Goal: Task Accomplishment & Management: Complete application form

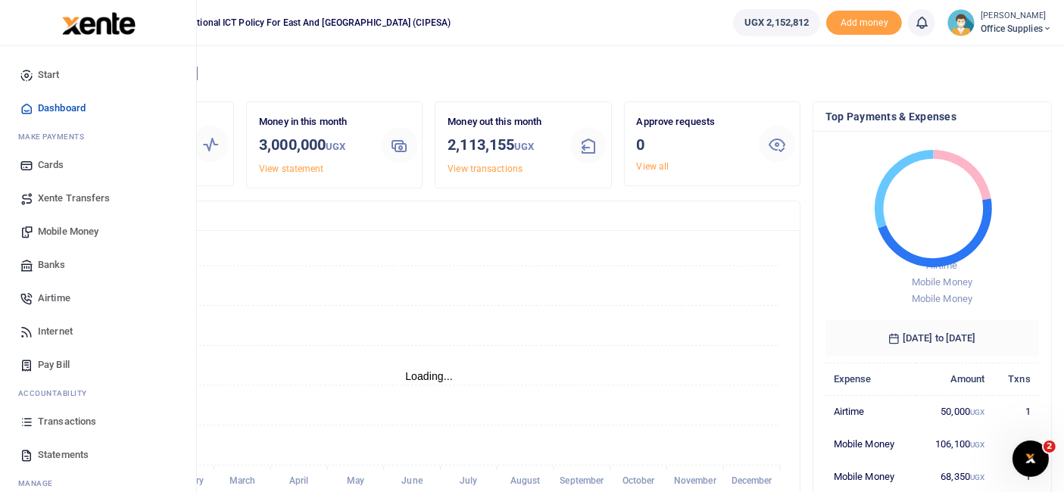
click at [80, 230] on span "Mobile Money" at bounding box center [68, 231] width 61 height 15
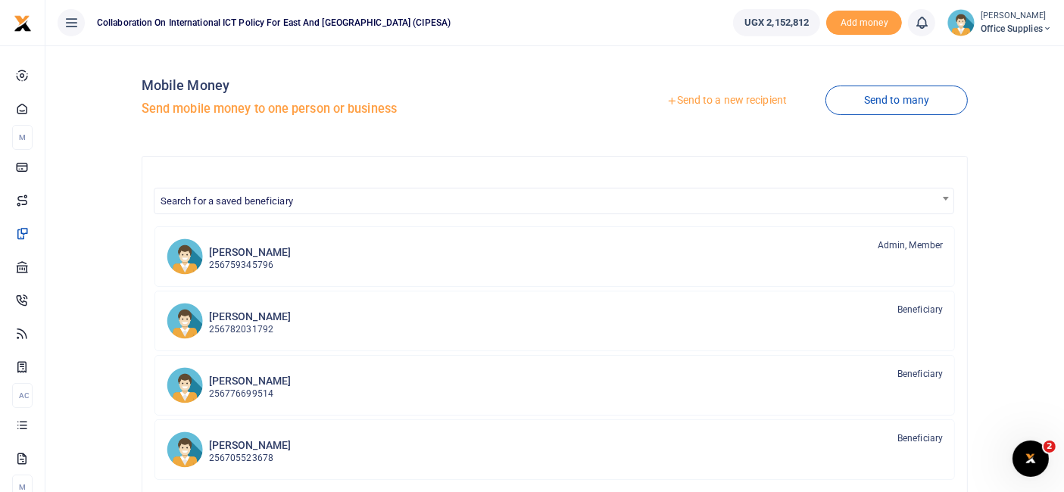
click at [743, 102] on link "Send to a new recipient" at bounding box center [727, 100] width 198 height 27
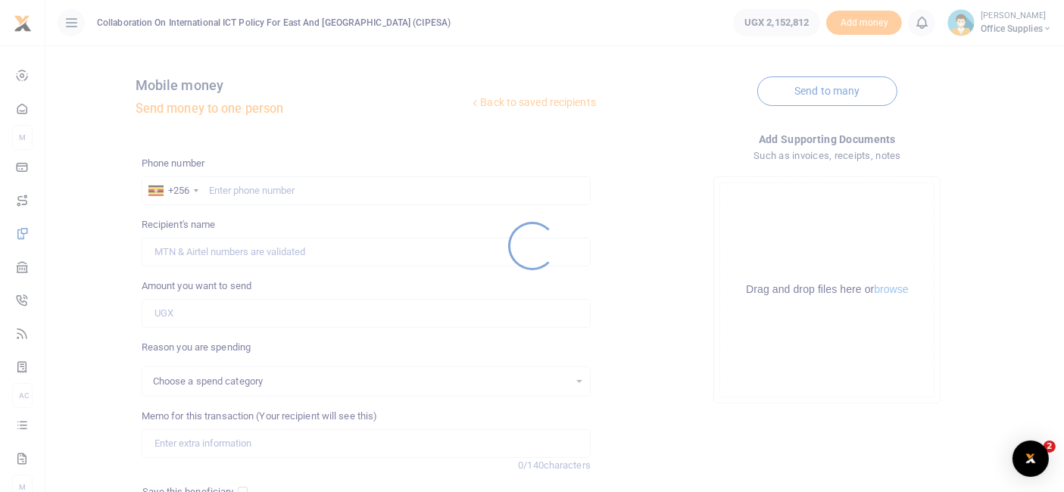
select select
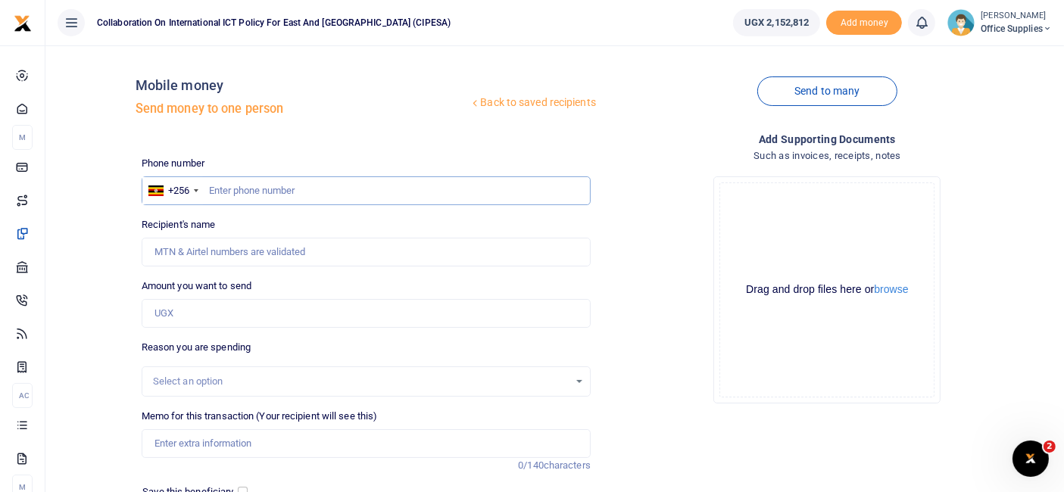
click at [276, 188] on input "text" at bounding box center [366, 190] width 449 height 29
type input "0759345796"
type input "Dorothy Mary Mwine"
type input "0759345796"
click at [191, 315] on input "Amount you want to send" at bounding box center [366, 313] width 449 height 29
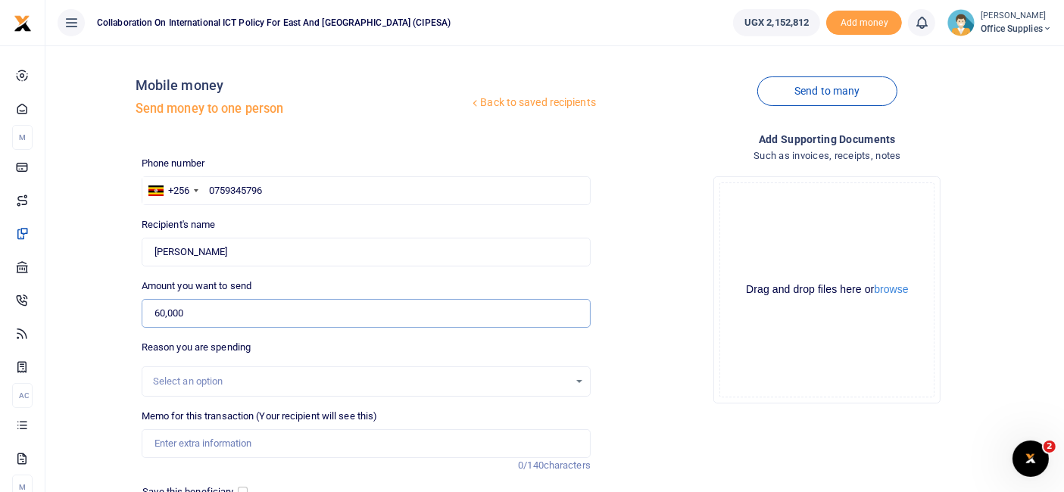
type input "60,000"
click at [582, 375] on div "Select an option" at bounding box center [366, 381] width 448 height 17
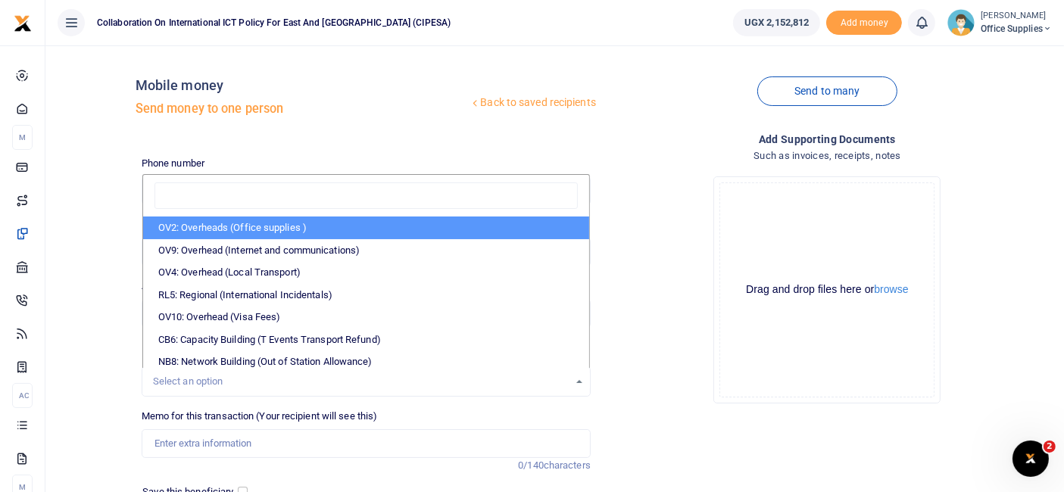
click at [246, 228] on li "OV2: Overheads (Office supplies )" at bounding box center [366, 228] width 446 height 23
select select "45"
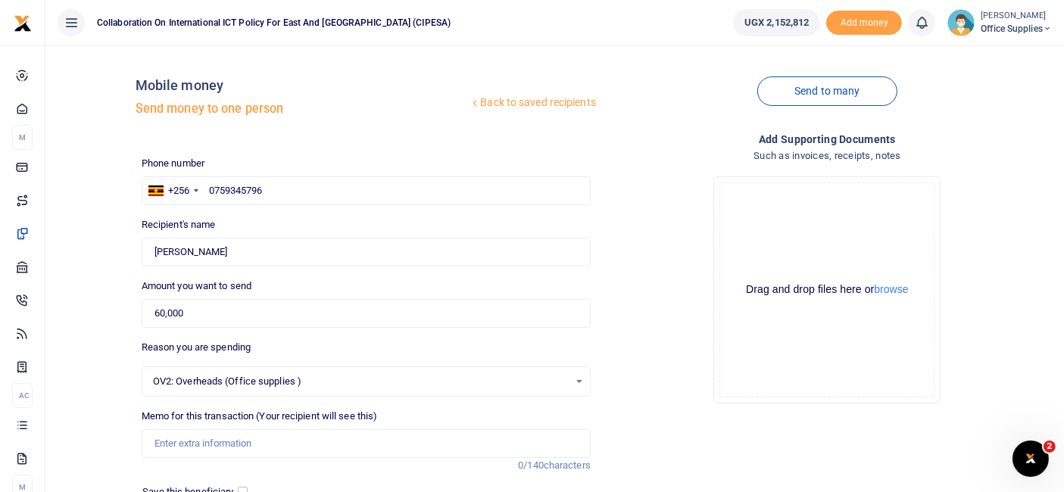
scroll to position [162, 0]
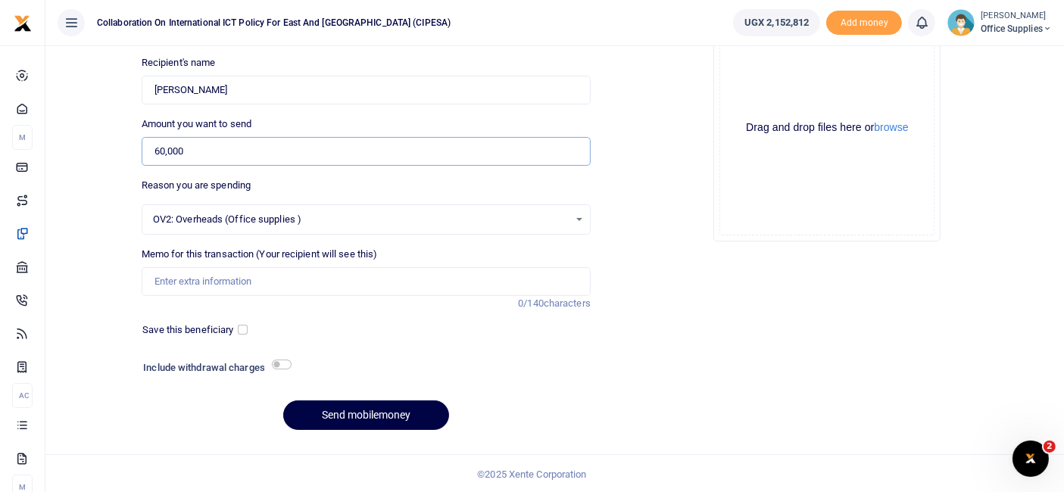
click at [158, 148] on input "60,000" at bounding box center [366, 151] width 449 height 29
type input "70,000"
click at [253, 275] on input "Memo for this transaction (Your recipient will see this)" at bounding box center [366, 281] width 449 height 29
type input "Office Supplies"
click at [240, 325] on input "checkbox" at bounding box center [243, 330] width 10 height 10
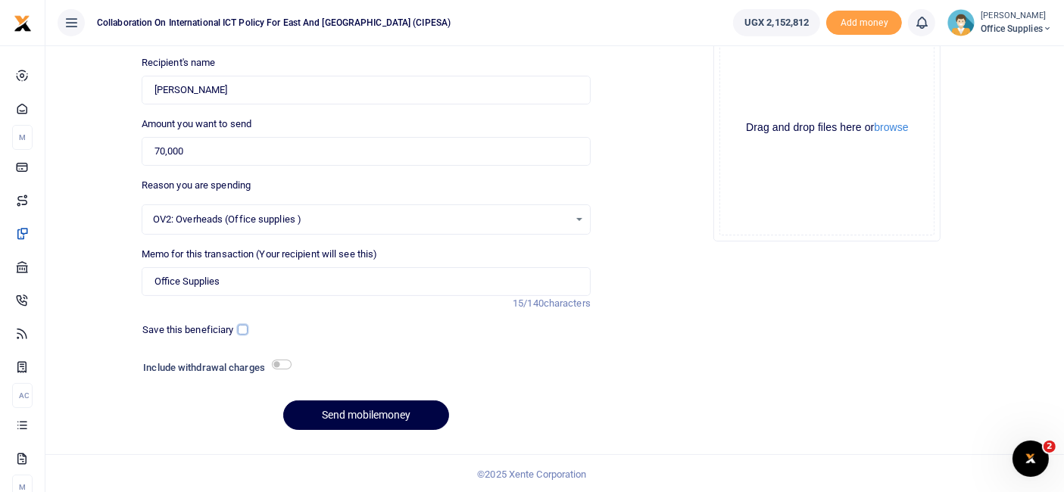
checkbox input "true"
click at [288, 364] on input "checkbox" at bounding box center [282, 365] width 20 height 10
checkbox input "true"
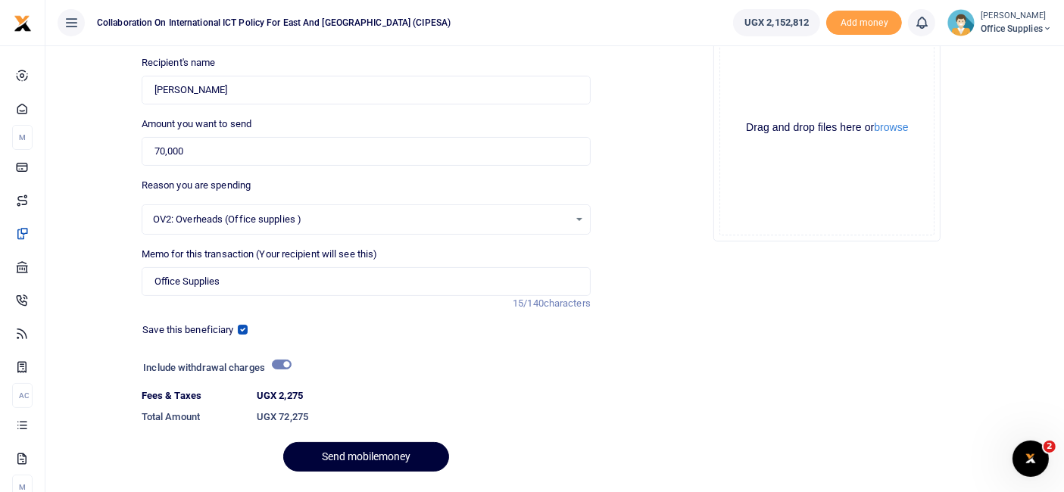
click at [408, 454] on button "Send mobilemoney" at bounding box center [366, 457] width 166 height 30
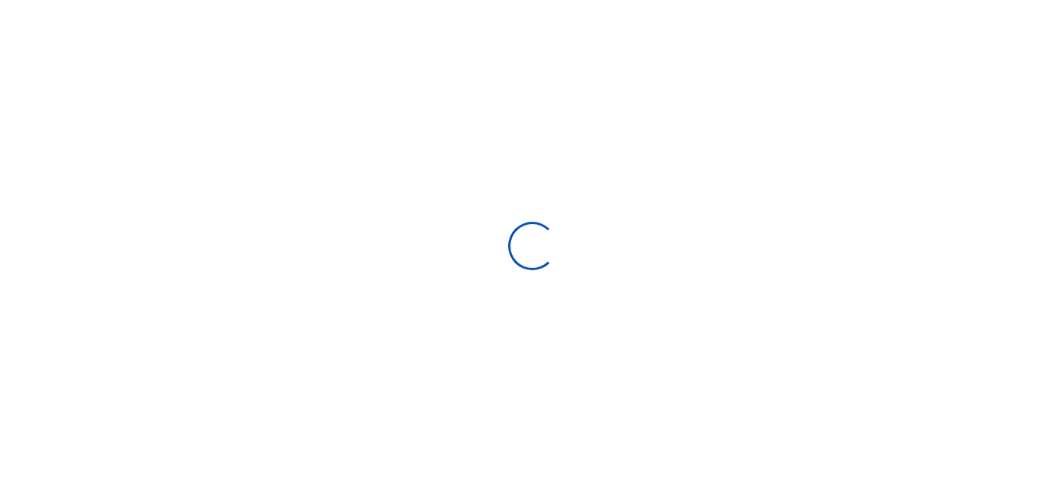
select select
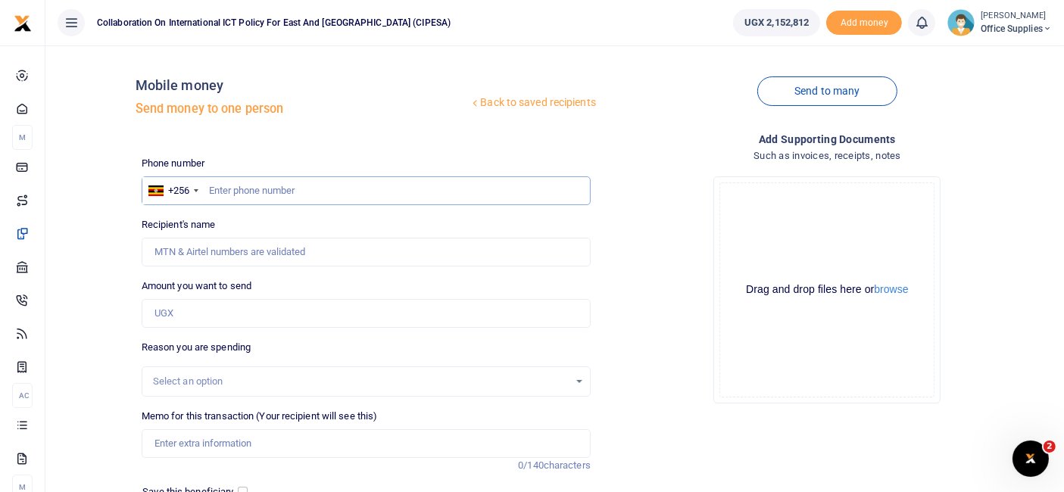
click at [270, 198] on input "text" at bounding box center [366, 190] width 449 height 29
type input "0781297790"
type input "Ritah Kuteesa"
type input "0781297790"
click at [235, 310] on input "Amount you want to send" at bounding box center [366, 313] width 449 height 29
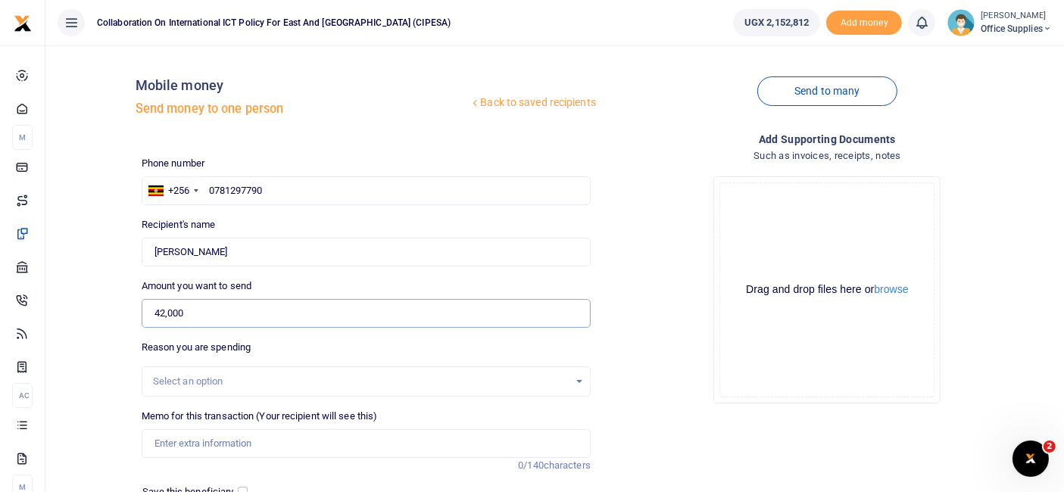
scroll to position [162, 0]
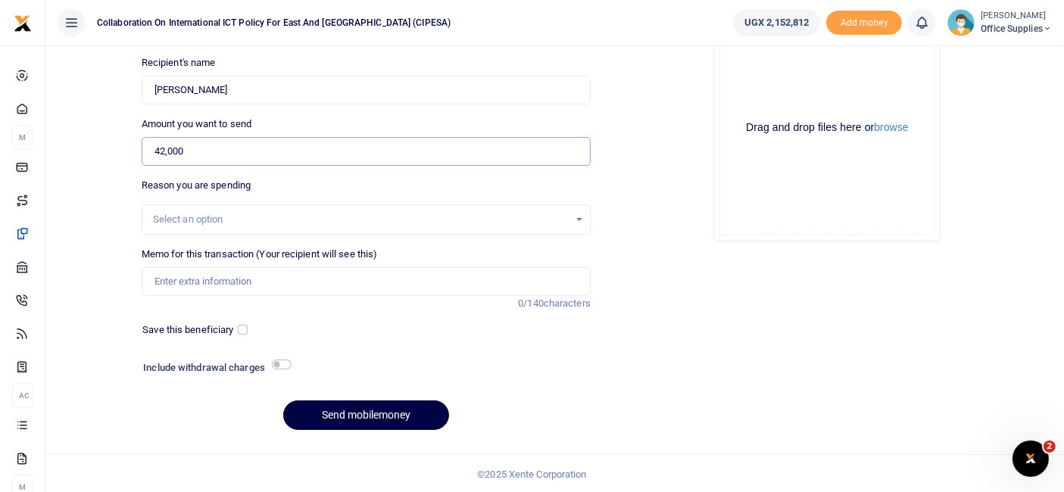
type input "42,000"
click at [572, 216] on div "Select an option" at bounding box center [366, 219] width 448 height 17
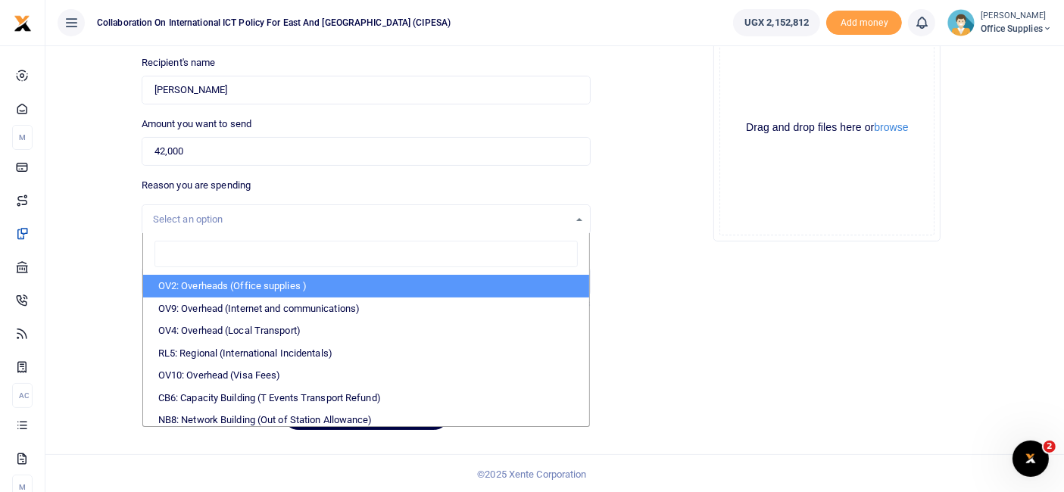
click at [286, 285] on li "OV2: Overheads (Office supplies )" at bounding box center [366, 286] width 446 height 23
select select "45"
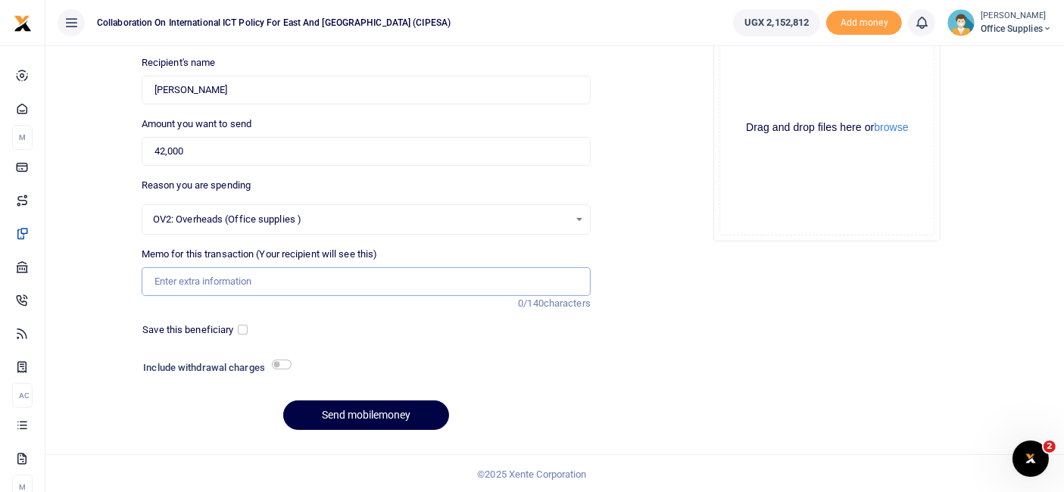
click at [226, 278] on input "Memo for this transaction (Your recipient will see this)" at bounding box center [366, 281] width 449 height 29
type input "Office Supplies"
click at [244, 329] on input "checkbox" at bounding box center [243, 330] width 10 height 10
checkbox input "true"
click at [286, 360] on input "checkbox" at bounding box center [282, 365] width 20 height 10
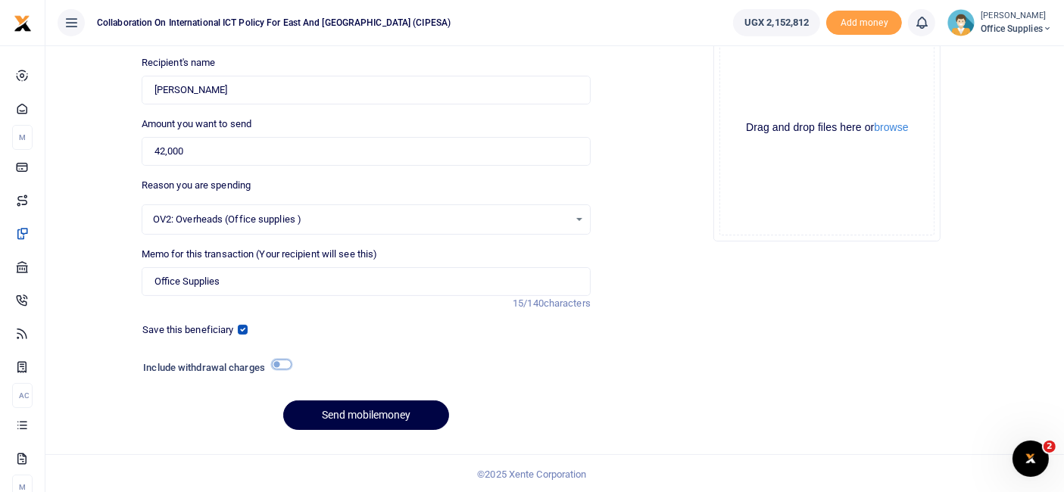
checkbox input "true"
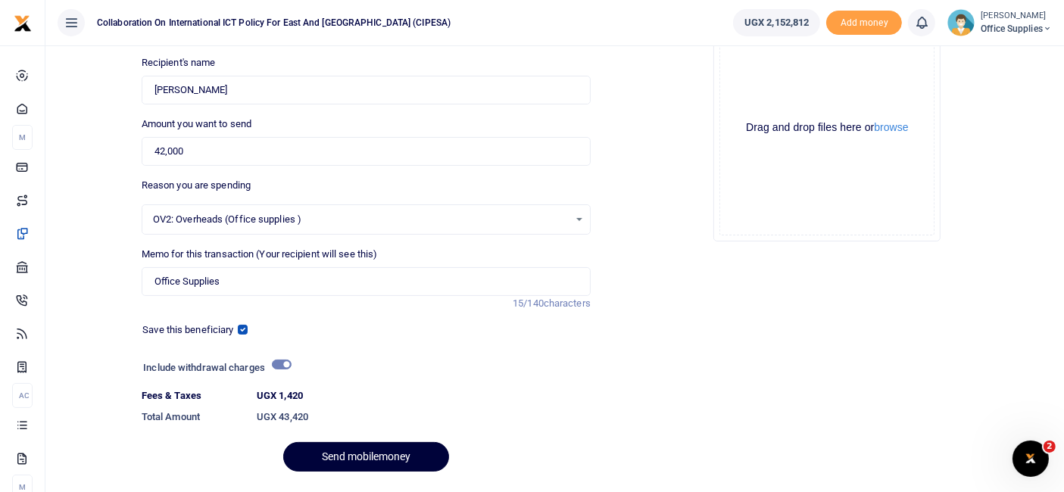
click at [350, 451] on button "Send mobilemoney" at bounding box center [366, 457] width 166 height 30
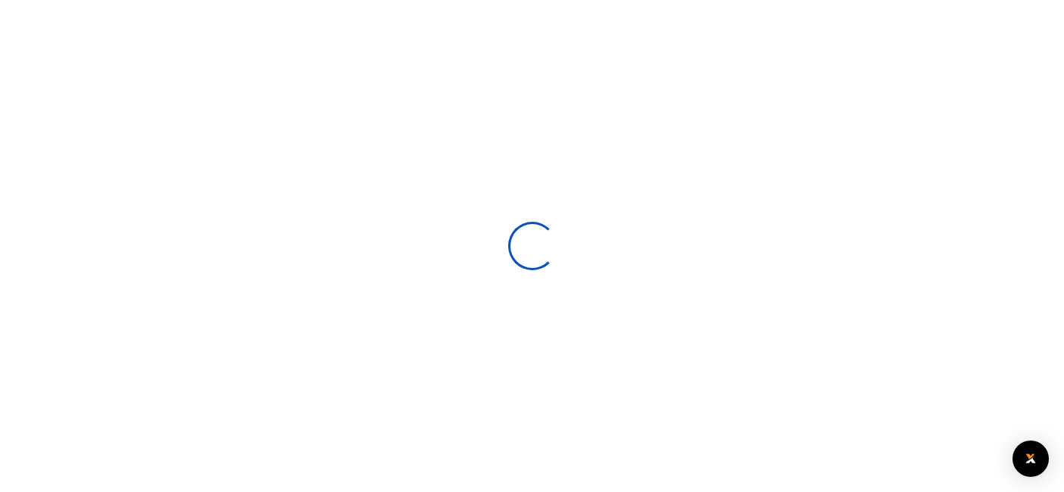
select select
